Goal: Find contact information: Find contact information

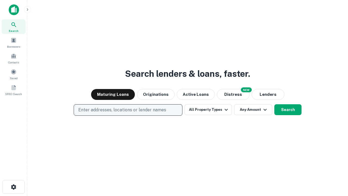
click at [128, 110] on p "Enter addresses, locations or lender names" at bounding box center [122, 110] width 88 height 7
type input "**********"
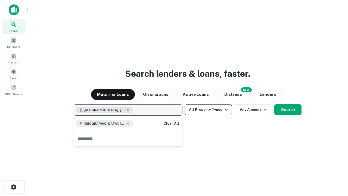
click at [208, 110] on button "All Property Types" at bounding box center [208, 109] width 47 height 11
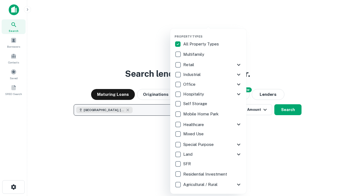
click at [213, 33] on button "button" at bounding box center [213, 33] width 76 height 0
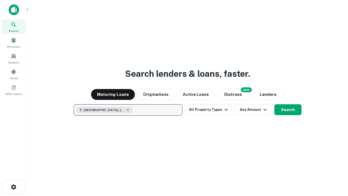
scroll to position [9, 0]
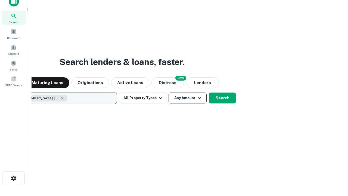
click at [169, 93] on button "Any Amount" at bounding box center [188, 98] width 38 height 11
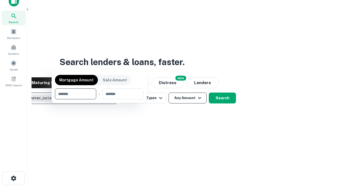
scroll to position [39, 154]
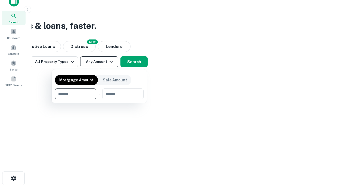
type input "*******"
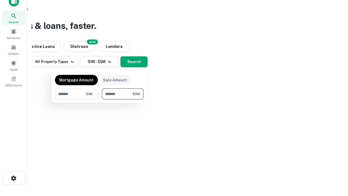
type input "*******"
click at [99, 99] on button "button" at bounding box center [99, 99] width 89 height 0
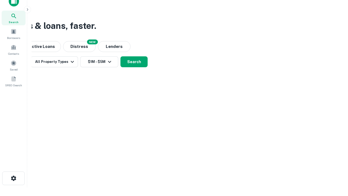
scroll to position [9, 0]
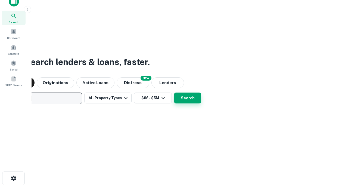
click at [174, 93] on button "Search" at bounding box center [187, 98] width 27 height 11
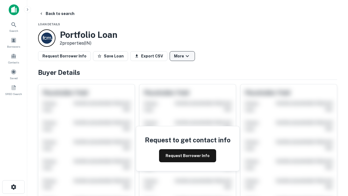
click at [182, 56] on button "More" at bounding box center [182, 56] width 25 height 10
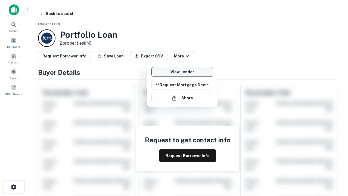
click at [182, 72] on link "View Lender" at bounding box center [183, 72] width 62 height 10
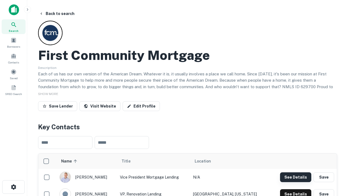
click at [296, 177] on button "See Details" at bounding box center [295, 177] width 31 height 10
click at [13, 187] on icon "button" at bounding box center [13, 187] width 7 height 7
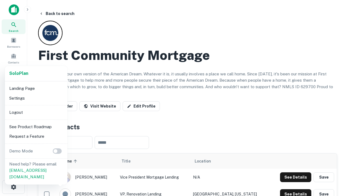
click at [36, 112] on li "Logout" at bounding box center [36, 112] width 58 height 10
